Goal: Transaction & Acquisition: Purchase product/service

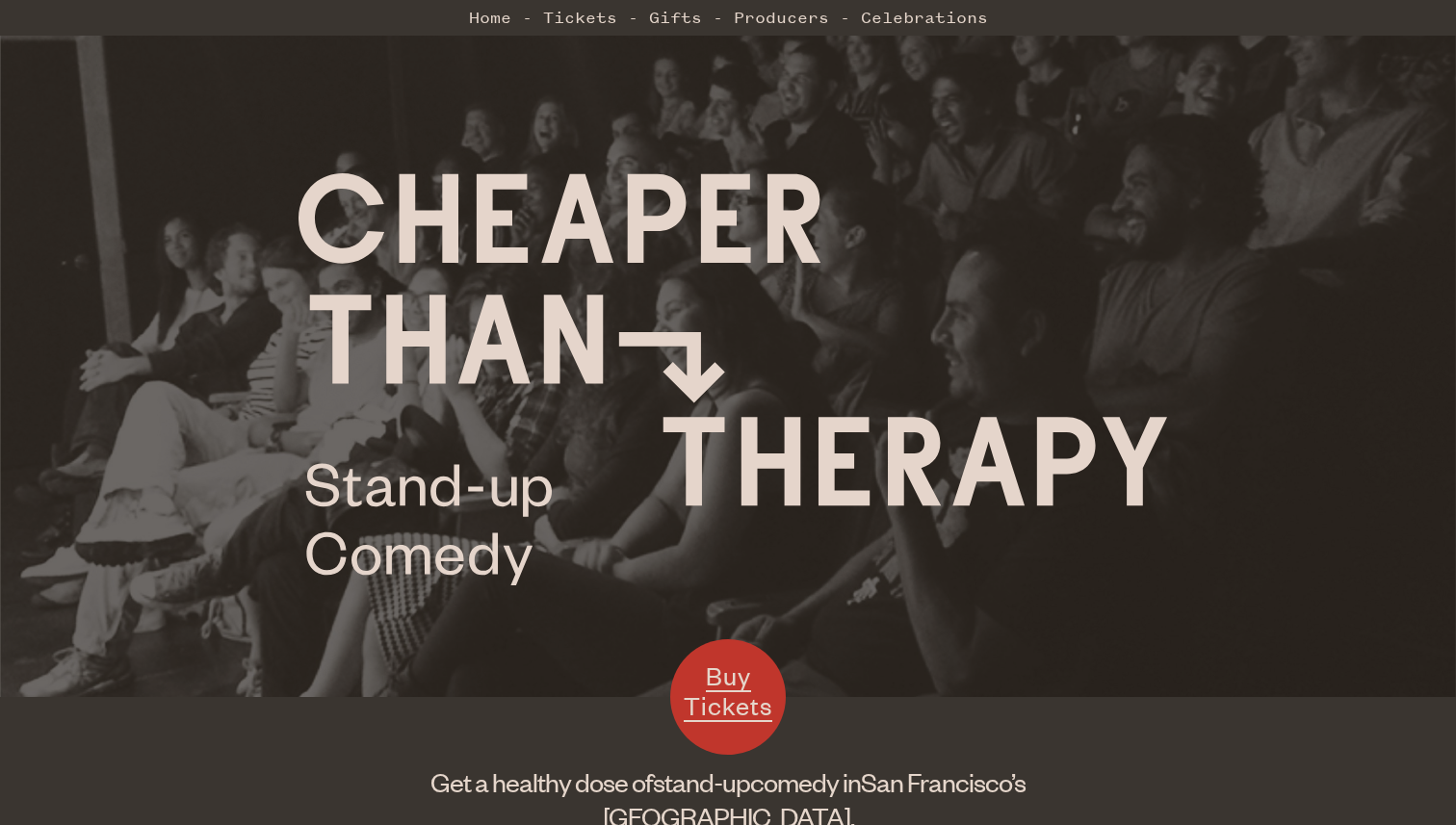
click at [714, 662] on span "Buy Tickets" at bounding box center [728, 691] width 88 height 62
click at [711, 295] on img at bounding box center [732, 379] width 868 height 412
click at [730, 723] on link "Buy Tickets" at bounding box center [728, 697] width 116 height 116
click at [569, 11] on link "Tickets" at bounding box center [580, 17] width 74 height 39
